Goal: Task Accomplishment & Management: Use online tool/utility

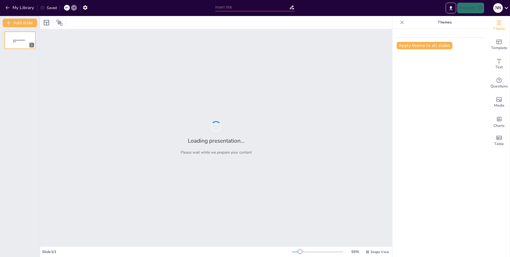
type input "Introducción a los Diagramas de Flujo: Conceptos Básicos"
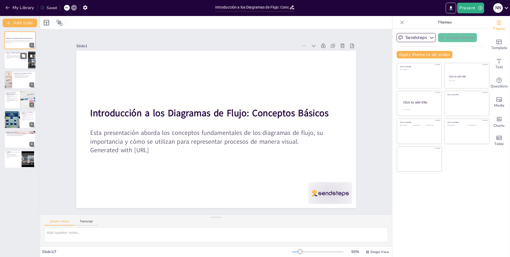
click at [18, 56] on p "Facilitan la identificación de cuellos de botella." at bounding box center [16, 56] width 21 height 1
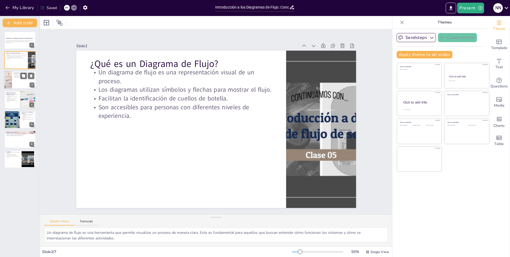
click at [13, 83] on div at bounding box center [20, 80] width 32 height 18
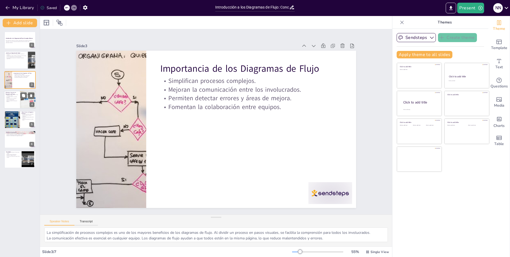
click at [11, 100] on p "La estandarización de símbolos mejora la interpretación." at bounding box center [12, 99] width 13 height 2
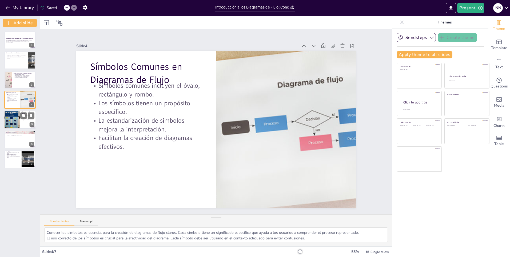
click at [11, 116] on div at bounding box center [12, 120] width 16 height 22
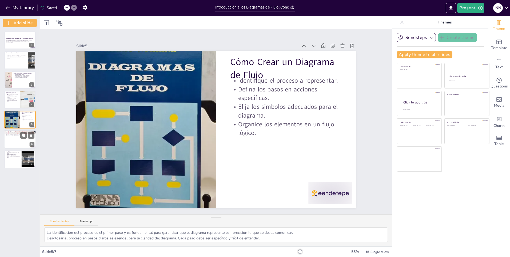
click at [13, 142] on div at bounding box center [20, 139] width 32 height 18
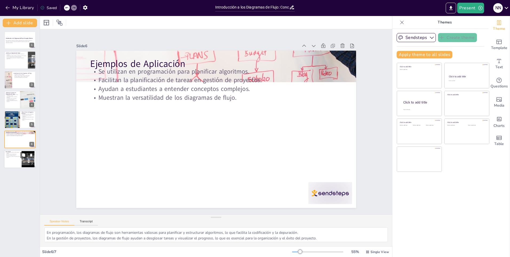
click at [16, 156] on p "Promueven la colaboración efectiva entre equipos." at bounding box center [13, 157] width 14 height 2
type textarea "La valoración de los diagramas de flujo radica en su capacidad para facilitar l…"
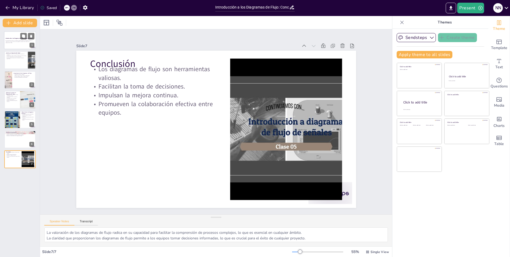
click at [10, 37] on div at bounding box center [20, 40] width 32 height 18
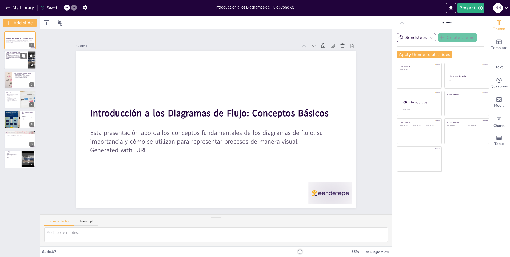
click at [10, 64] on div at bounding box center [20, 60] width 32 height 18
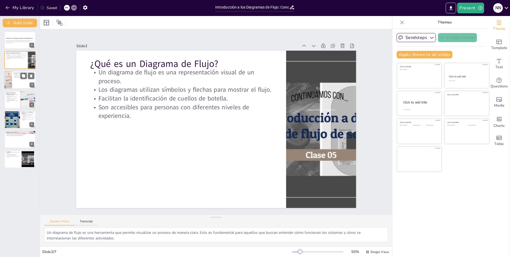
click at [9, 80] on div at bounding box center [8, 80] width 32 height 18
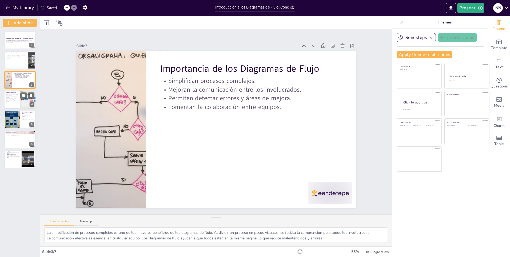
click at [9, 101] on p "Facilitan la creación de diagramas efectivos." at bounding box center [12, 101] width 13 height 2
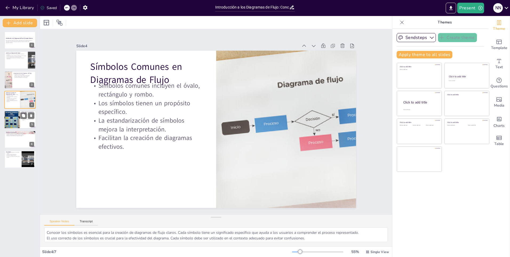
click at [15, 122] on div at bounding box center [12, 120] width 16 height 22
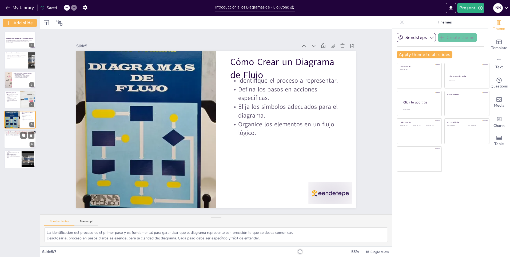
click at [14, 143] on div at bounding box center [20, 139] width 32 height 18
type textarea "En programación, los diagramas de flujo son herramientas valiosas para planific…"
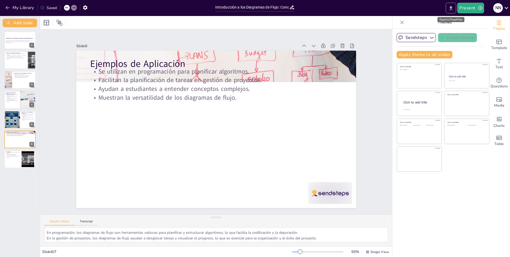
click at [451, 5] on icon "Export to PowerPoint" at bounding box center [451, 8] width 6 height 6
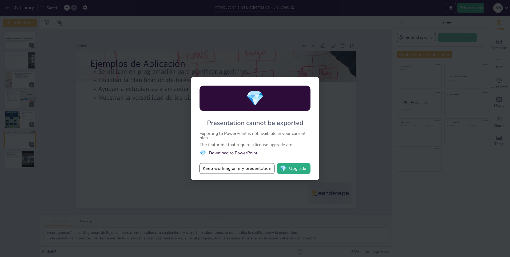
click at [264, 45] on div "💎 Presentation cannot be exported Exporting to PowerPoint is not available in y…" at bounding box center [255, 128] width 510 height 257
click at [237, 168] on button "Keep working on my presentation" at bounding box center [237, 168] width 75 height 11
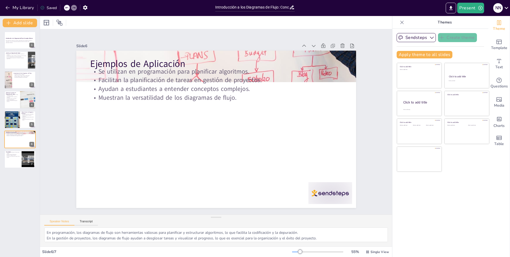
click at [423, 50] on div "Sendsteps Create theme Apply theme to all slides Click to add title Click to ad…" at bounding box center [441, 48] width 88 height 30
click at [420, 56] on button "Apply theme to all slides" at bounding box center [425, 54] width 56 height 7
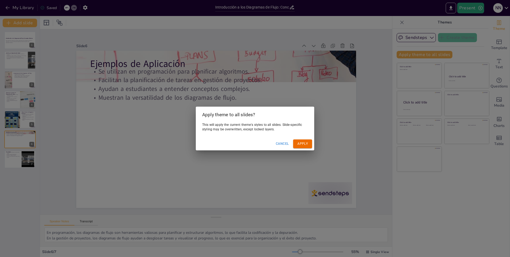
click at [301, 147] on button "Apply" at bounding box center [302, 144] width 19 height 9
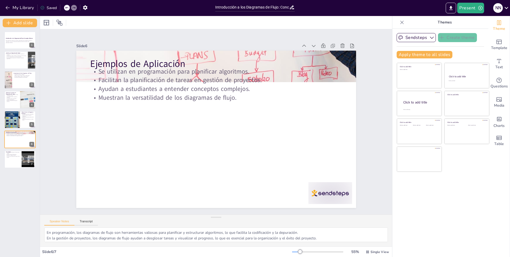
click at [66, 8] on icon at bounding box center [66, 7] width 3 height 1
click at [66, 8] on icon at bounding box center [66, 7] width 3 height 3
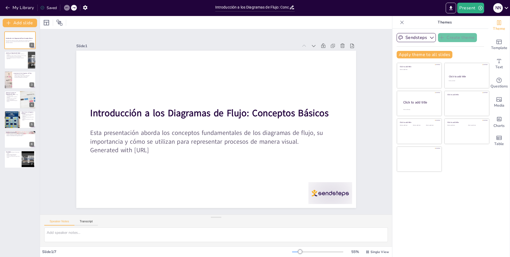
click at [66, 8] on icon at bounding box center [66, 7] width 3 height 3
click at [75, 8] on icon at bounding box center [74, 7] width 3 height 1
type textarea "En programación, los diagramas de flujo son herramientas valiosas para planific…"
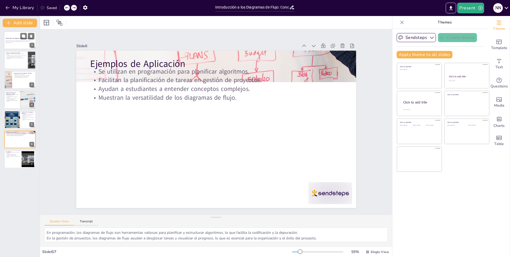
click at [13, 39] on div "Introducción a los Diagramas de Flujo: Conceptos Básicos" at bounding box center [20, 38] width 29 height 2
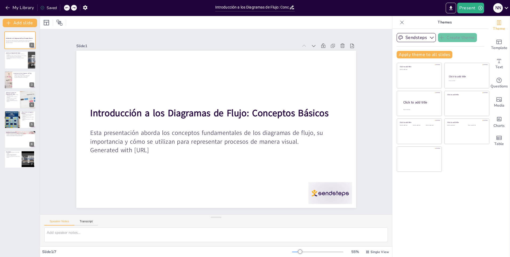
click at [74, 7] on icon at bounding box center [74, 7] width 3 height 1
click at [74, 7] on div at bounding box center [70, 8] width 13 height 6
click at [74, 7] on icon at bounding box center [72, 7] width 3 height 1
click at [11, 62] on div at bounding box center [20, 60] width 32 height 18
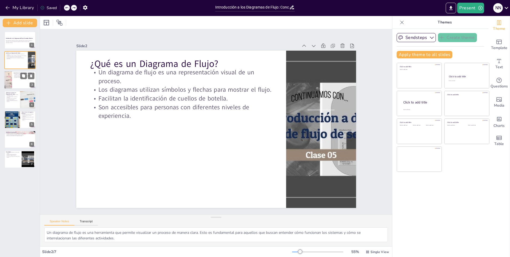
click at [11, 80] on div at bounding box center [8, 80] width 32 height 18
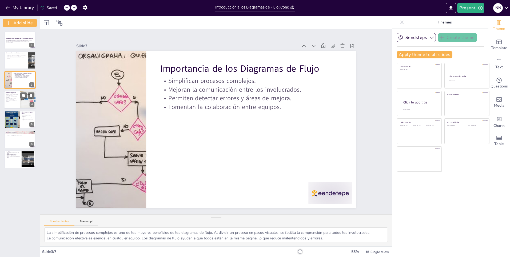
click at [11, 100] on p "Facilitan la creación de diagramas efectivos." at bounding box center [12, 101] width 13 height 2
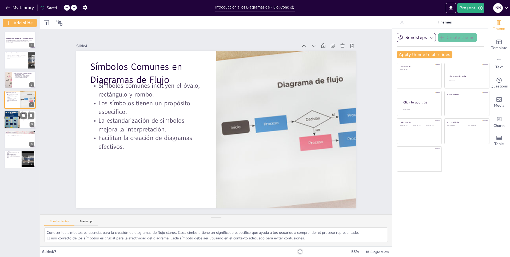
click at [10, 116] on div at bounding box center [12, 120] width 16 height 22
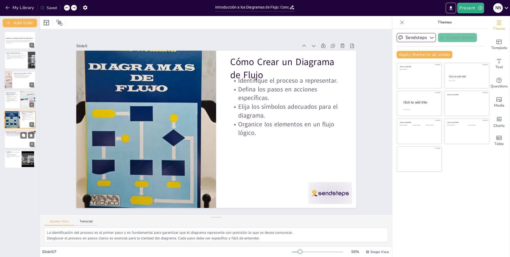
click at [9, 137] on div at bounding box center [20, 139] width 32 height 18
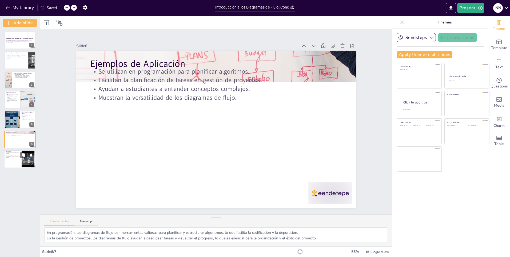
click at [9, 156] on p "Promueven la colaboración efectiva entre equipos." at bounding box center [13, 157] width 14 height 2
type textarea "La valoración de los diagramas de flujo radica en su capacidad para facilitar l…"
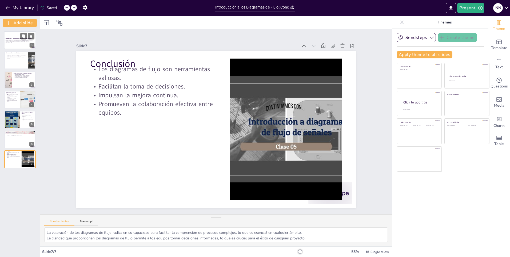
click at [8, 43] on div "Esta presentación aborda los conceptos fundamentales de los diagramas de flujo,…" at bounding box center [20, 42] width 29 height 4
